Goal: Information Seeking & Learning: Learn about a topic

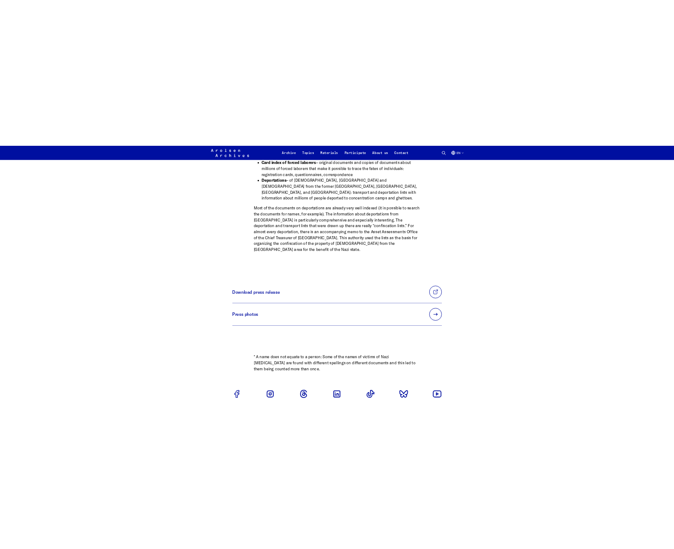
scroll to position [692, 0]
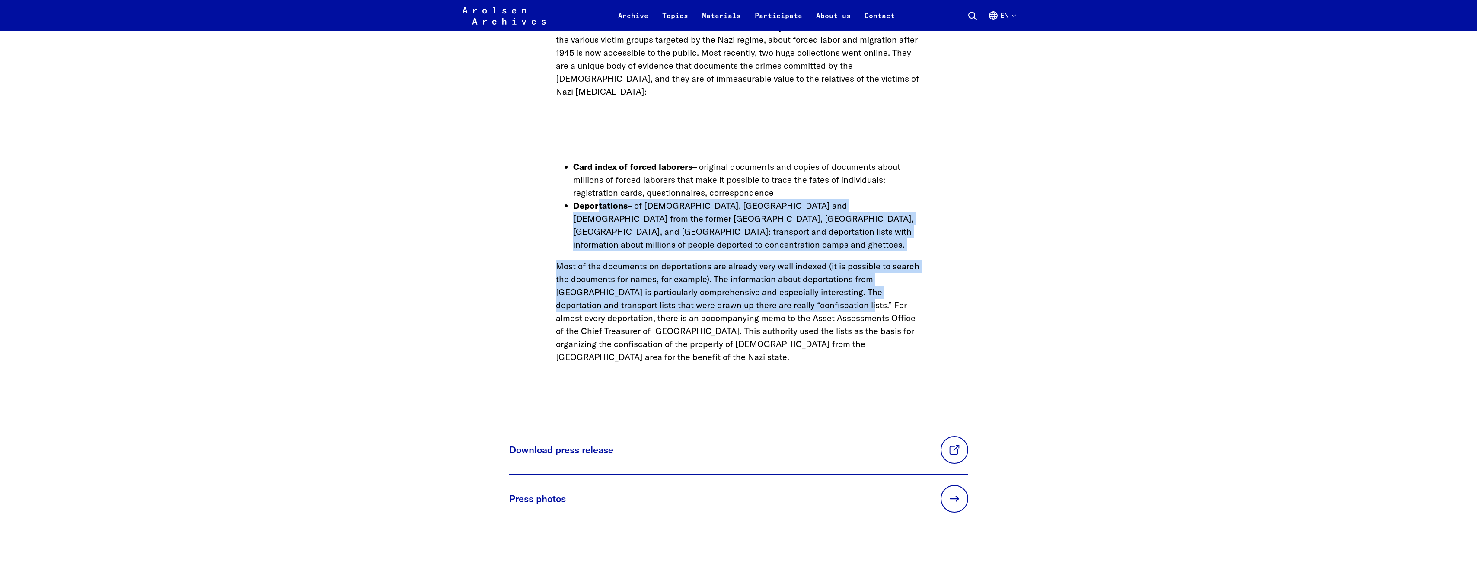
drag, startPoint x: 610, startPoint y: 199, endPoint x: 796, endPoint y: 301, distance: 211.9
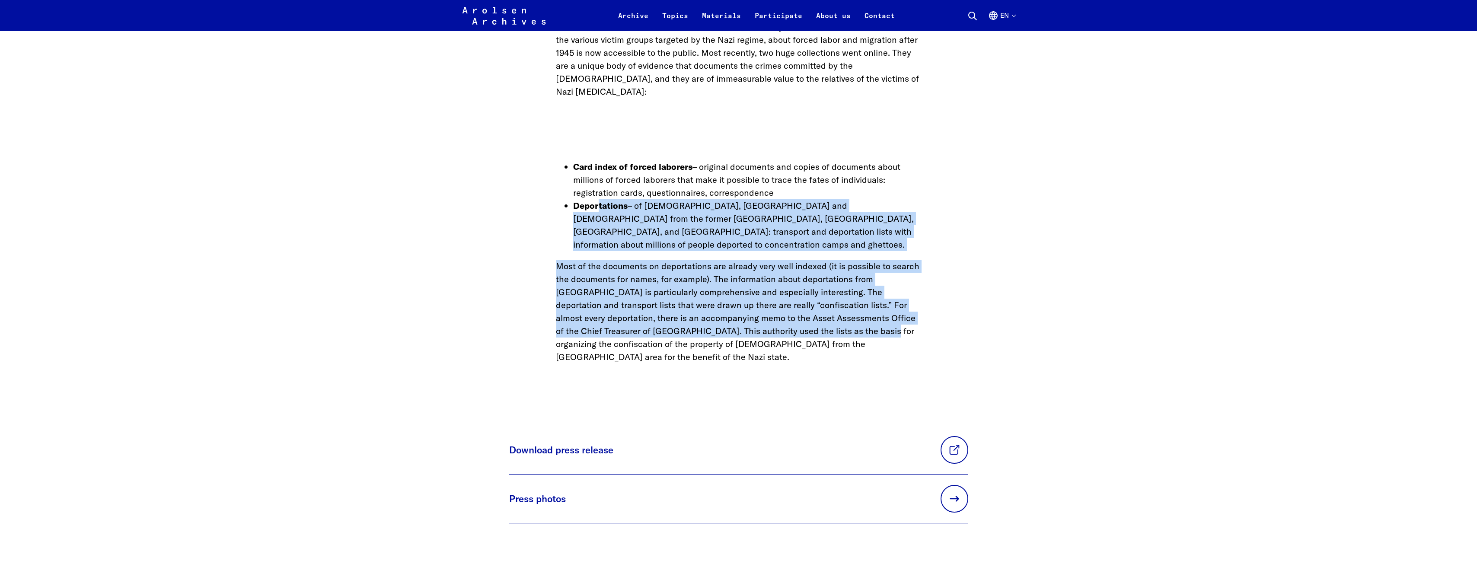
click at [674, 301] on p "Most of the documents on deportations are already very well indexed (it is poss…" at bounding box center [739, 312] width 366 height 104
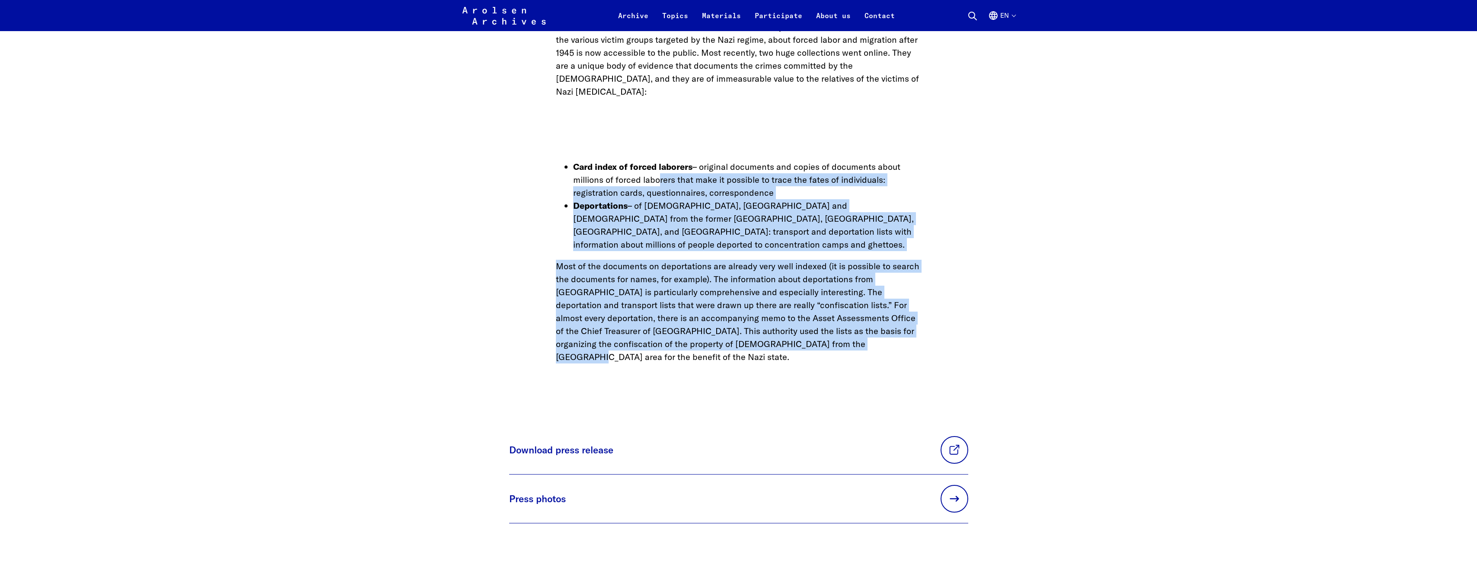
drag, startPoint x: 819, startPoint y: 294, endPoint x: 655, endPoint y: 160, distance: 211.8
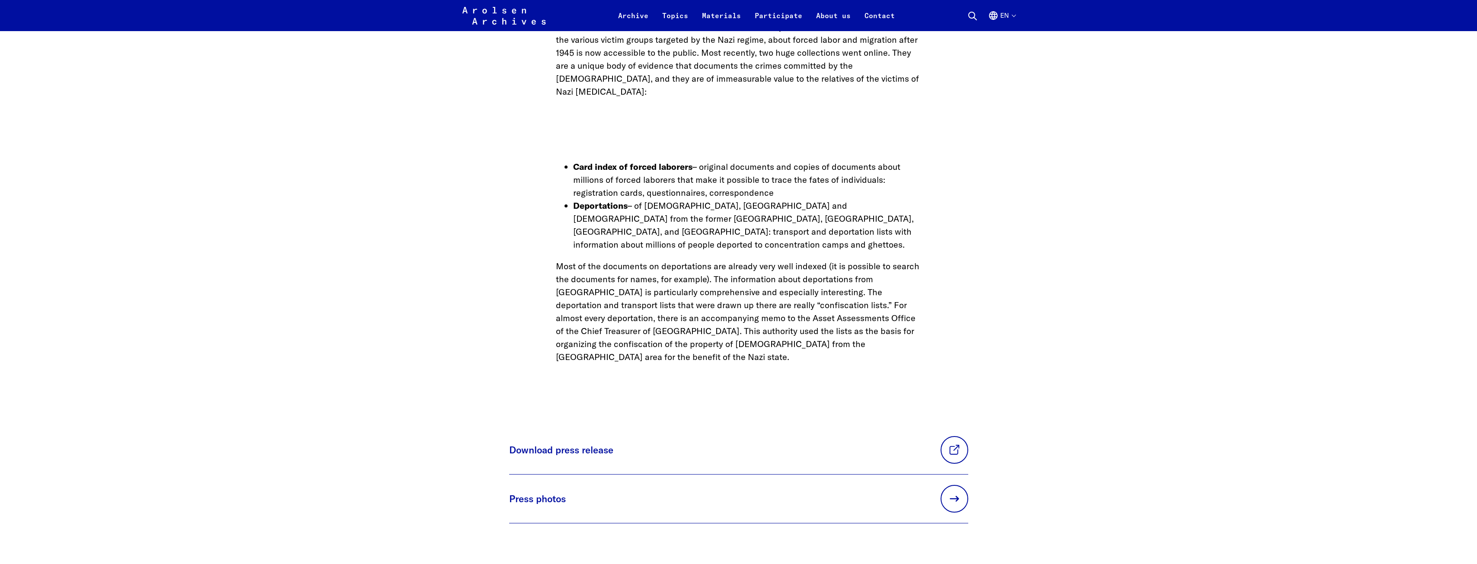
click at [654, 160] on li "Card index of forced laborers – original documents and copies of documents abou…" at bounding box center [747, 179] width 348 height 39
drag, startPoint x: 595, startPoint y: 147, endPoint x: 738, endPoint y: 163, distance: 144.0
click at [610, 160] on li "Card index of forced laborers – original documents and copies of documents abou…" at bounding box center [747, 179] width 348 height 39
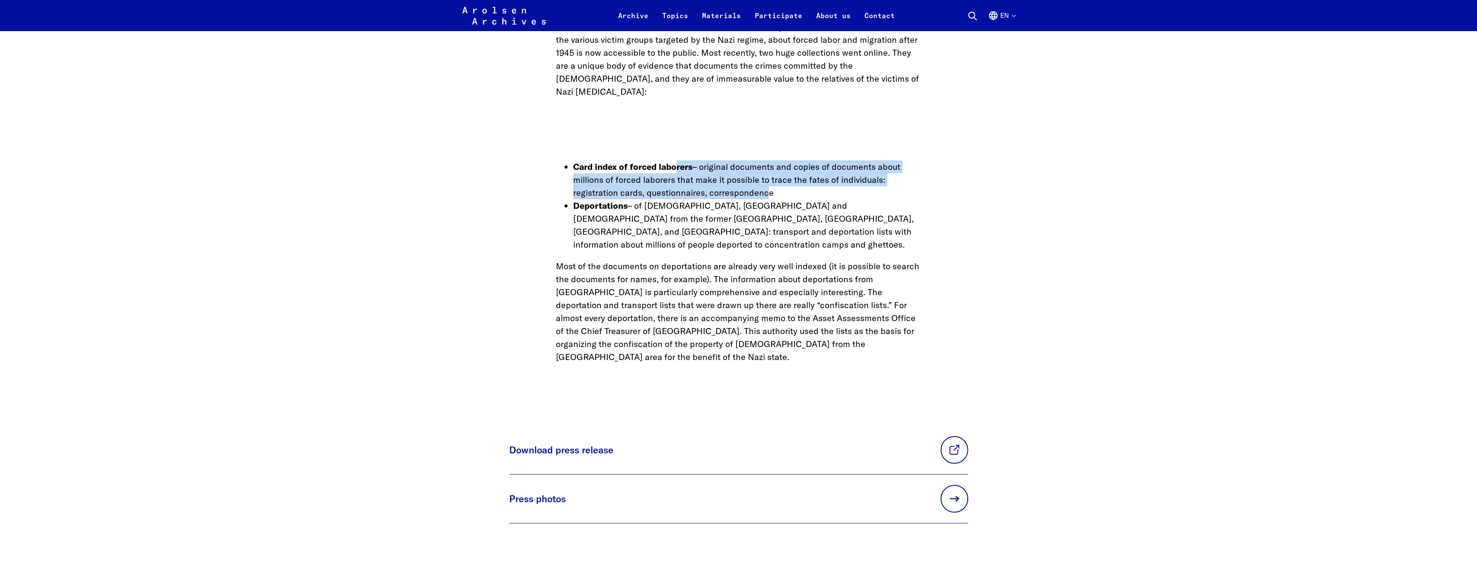
drag, startPoint x: 738, startPoint y: 163, endPoint x: 767, endPoint y: 189, distance: 38.3
click at [674, 188] on ul "Card index of forced laborers – original documents and copies of documents abou…" at bounding box center [739, 205] width 366 height 91
click at [674, 199] on li "Deportations – of [DEMOGRAPHIC_DATA], [DEMOGRAPHIC_DATA] and [DEMOGRAPHIC_DATA]…" at bounding box center [747, 225] width 348 height 52
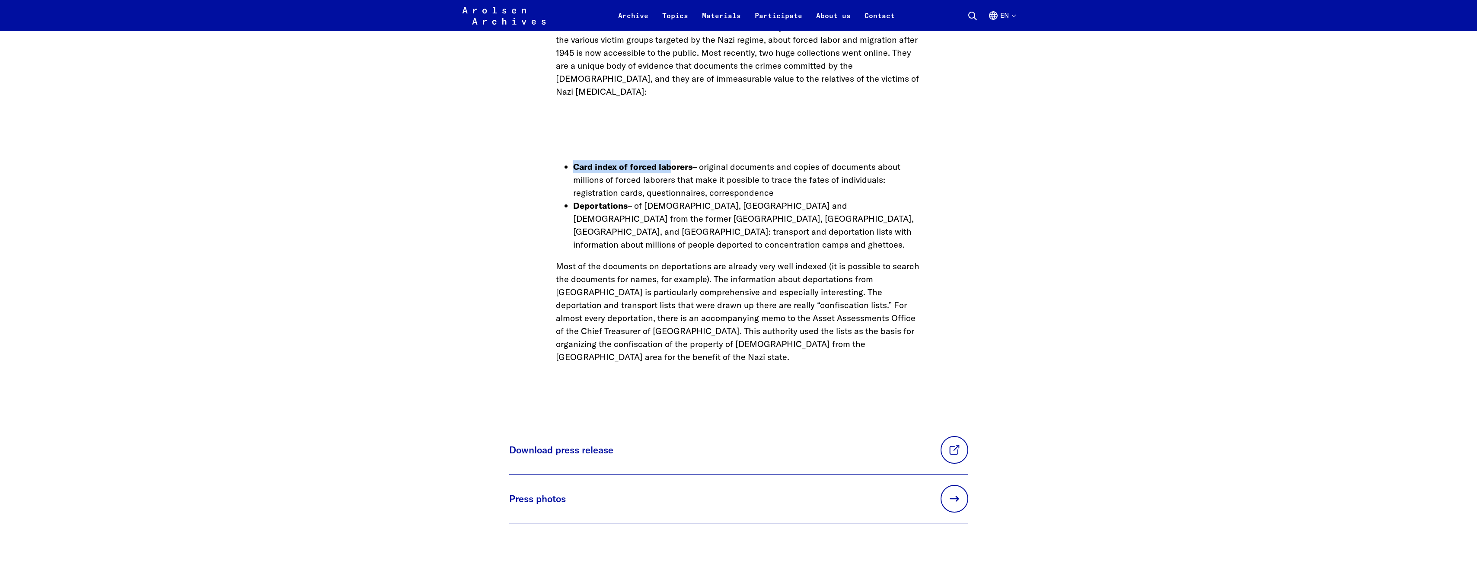
drag, startPoint x: 673, startPoint y: 151, endPoint x: 572, endPoint y: 153, distance: 100.8
click at [572, 160] on ul "Card index of forced laborers – original documents and copies of documents abou…" at bounding box center [739, 205] width 366 height 91
click at [674, 160] on li "Card index of forced laborers – original documents and copies of documents abou…" at bounding box center [747, 179] width 348 height 39
drag, startPoint x: 700, startPoint y: 156, endPoint x: 559, endPoint y: 152, distance: 141.0
click at [559, 160] on ul "Card index of forced laborers – original documents and copies of documents abou…" at bounding box center [739, 205] width 366 height 91
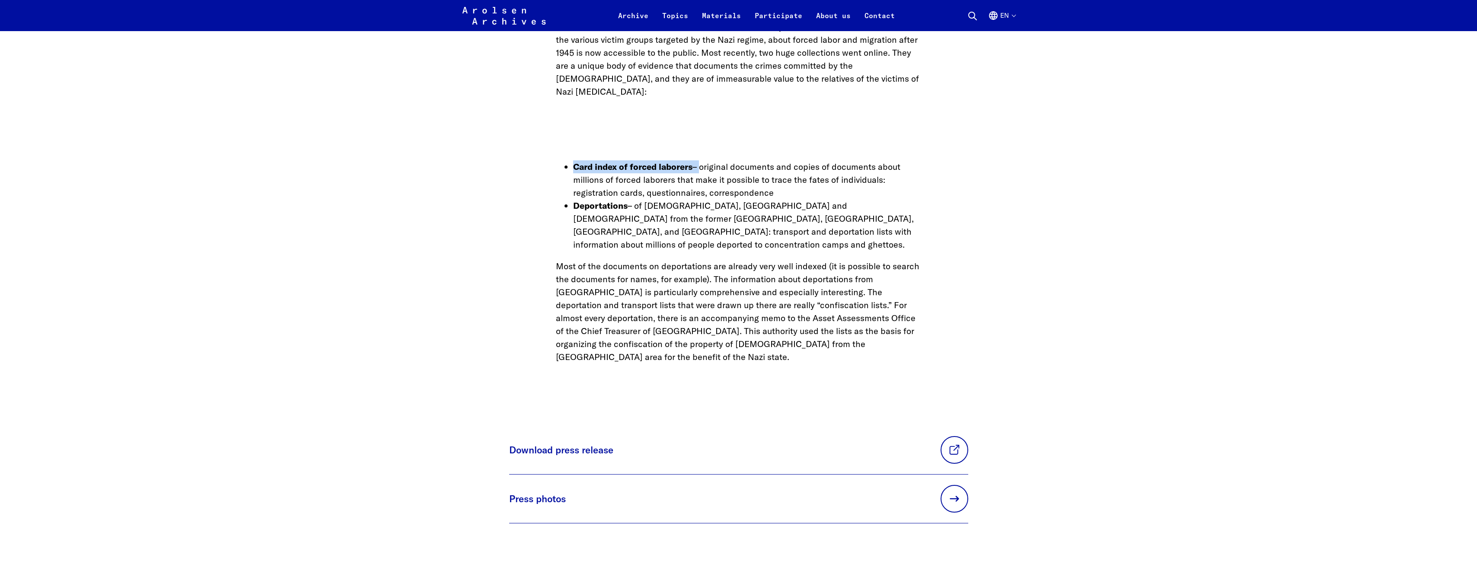
copy li "Card index of forced laborers –"
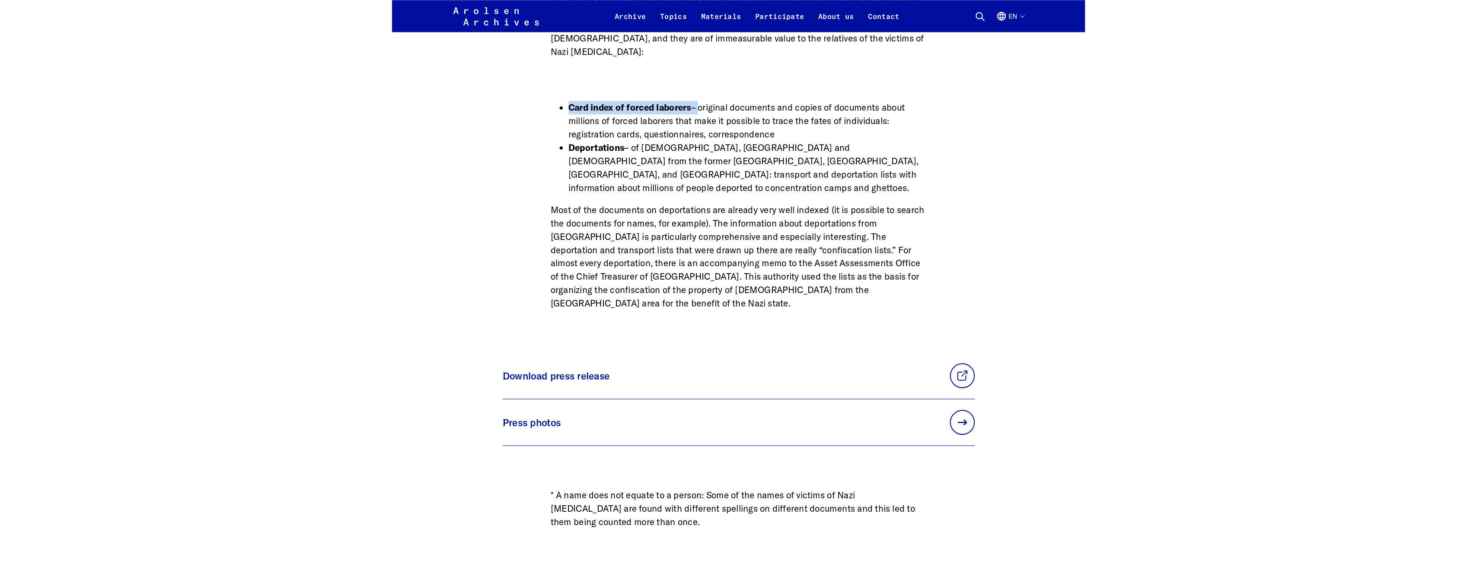
scroll to position [668, 0]
